Goal: Task Accomplishment & Management: Use online tool/utility

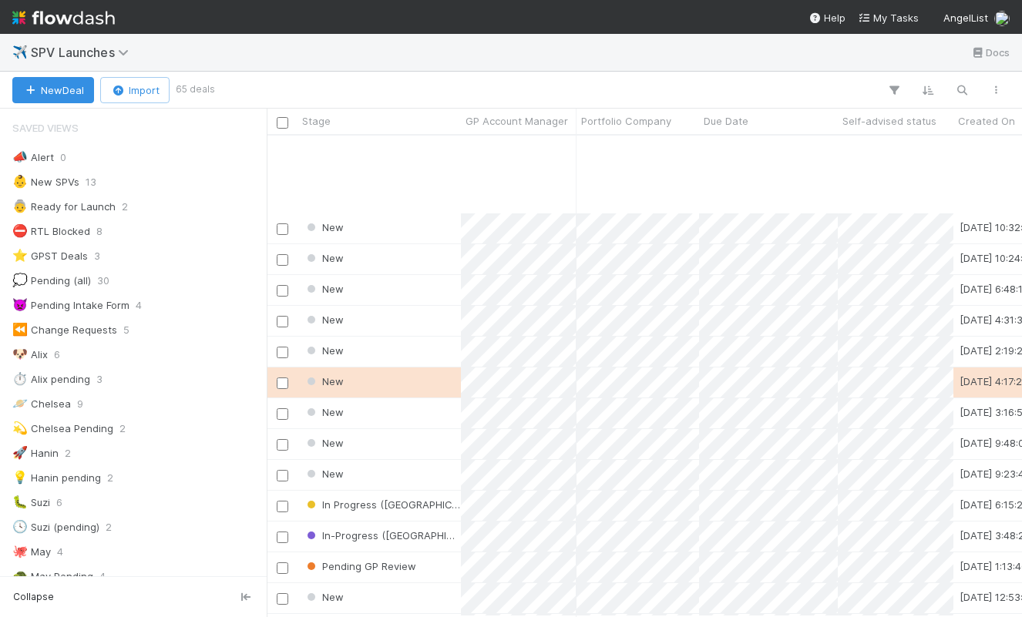
scroll to position [164, 0]
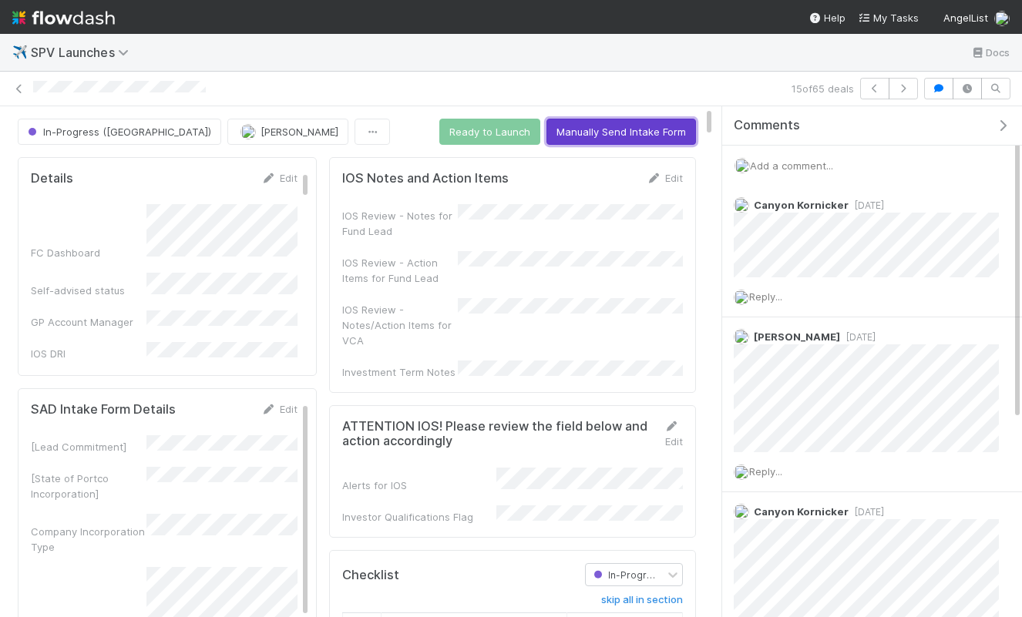
click at [584, 134] on button "Manually Send Intake Form" at bounding box center [622, 132] width 150 height 26
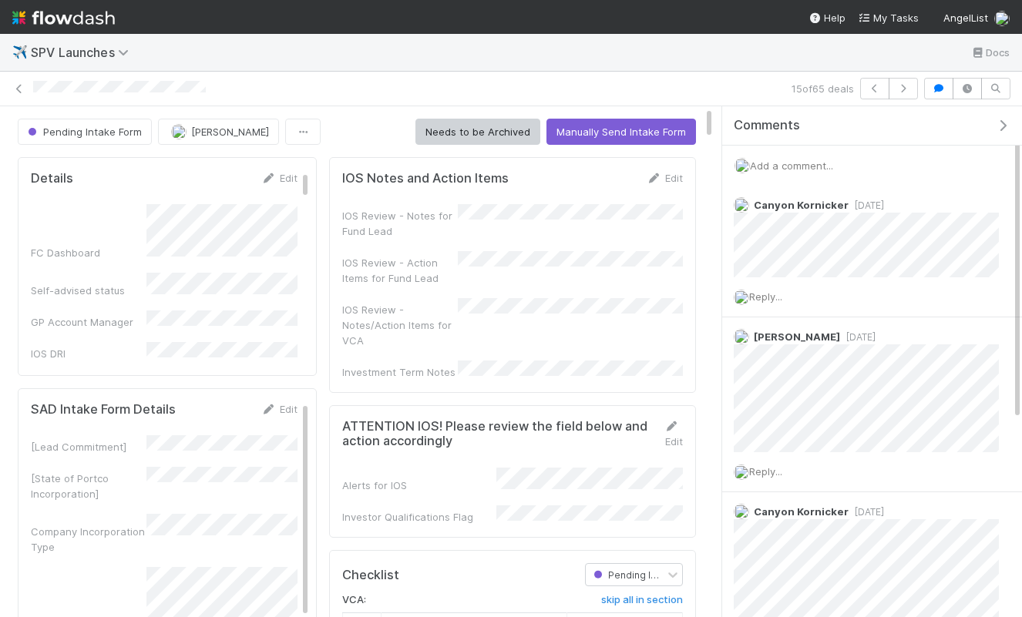
click at [777, 163] on span "Add a comment..." at bounding box center [791, 166] width 83 height 12
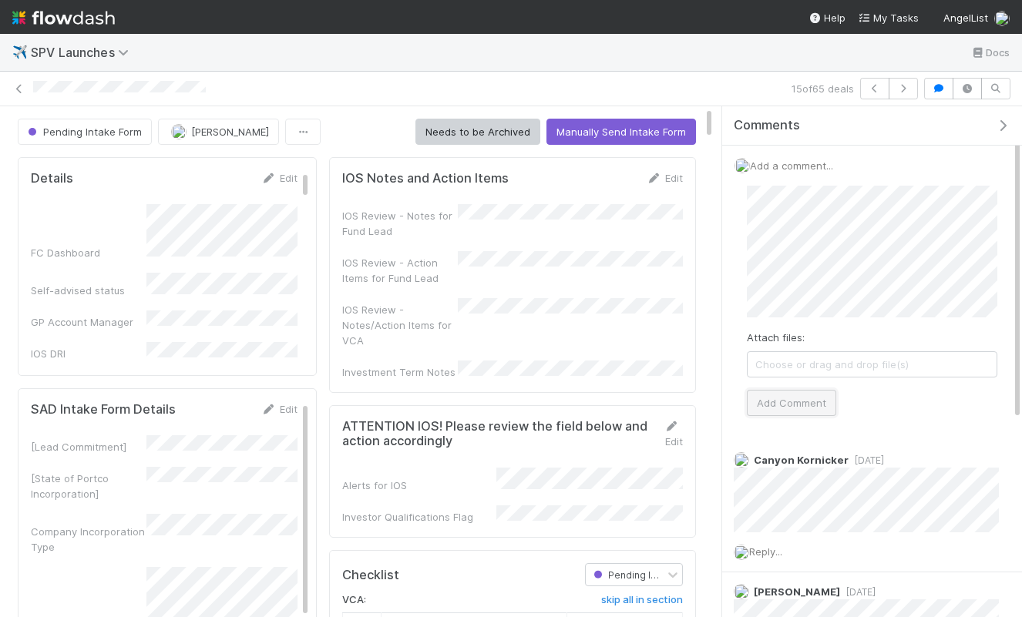
click at [772, 395] on button "Add Comment" at bounding box center [791, 403] width 89 height 26
